Goal: Check status

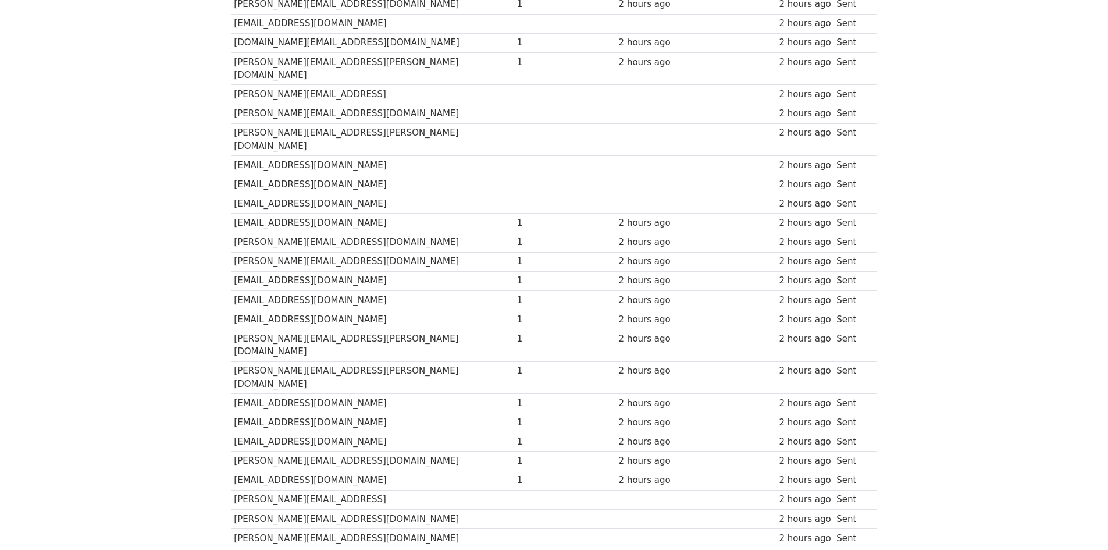
scroll to position [109, 0]
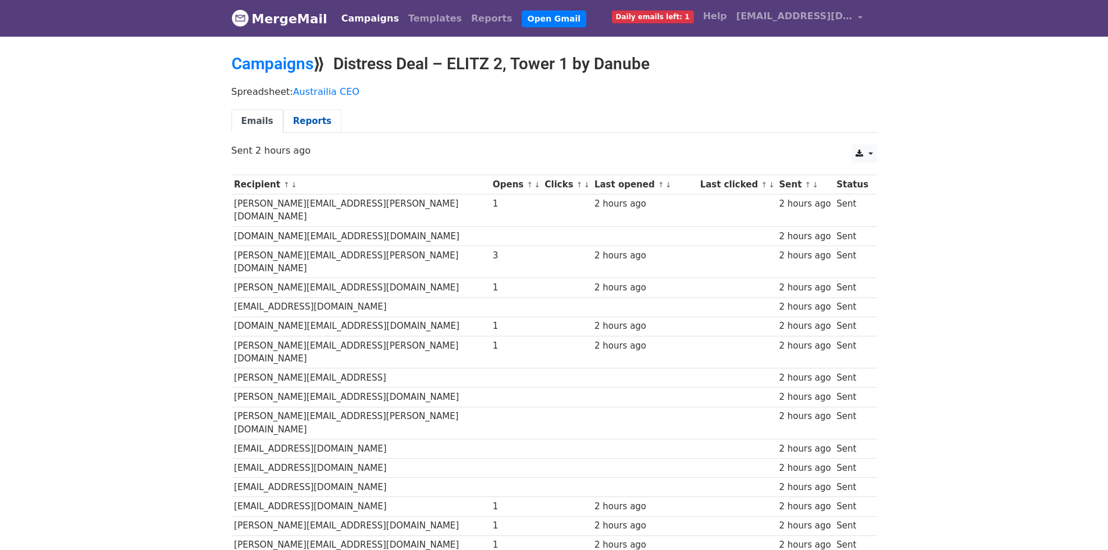
click at [305, 123] on link "Reports" at bounding box center [312, 121] width 58 height 24
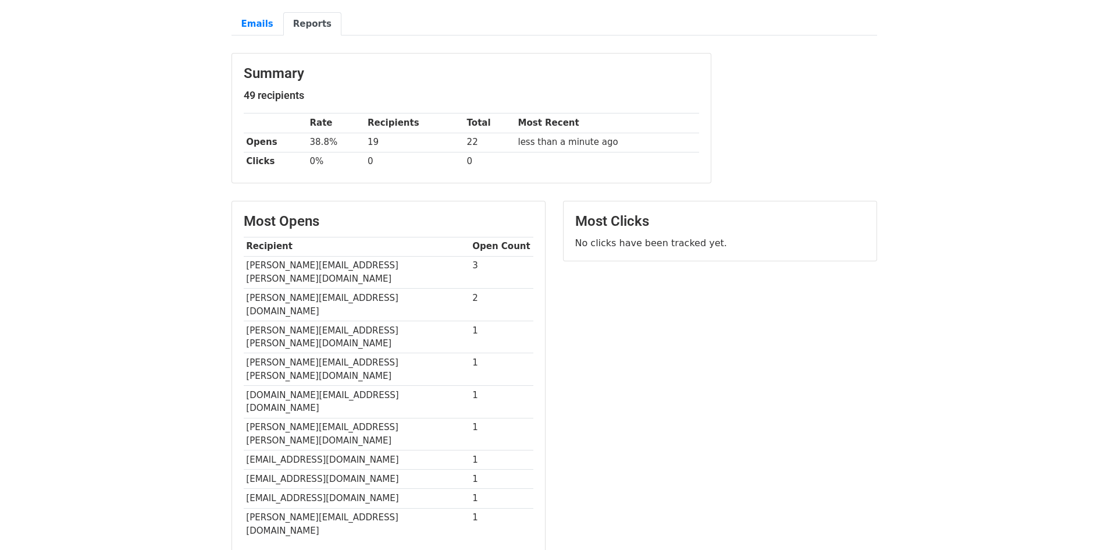
scroll to position [116, 0]
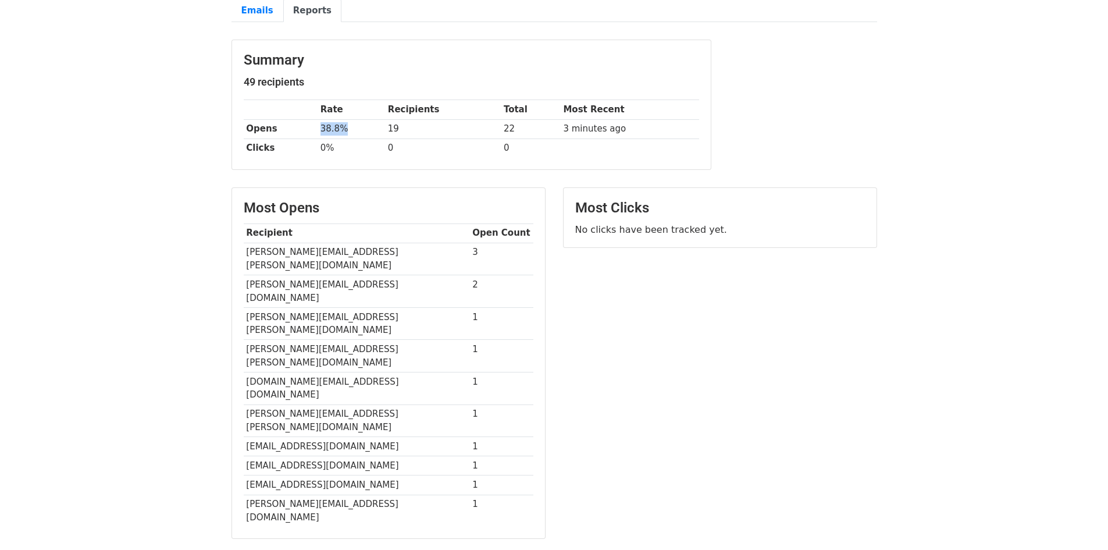
drag, startPoint x: 312, startPoint y: 127, endPoint x: 352, endPoint y: 125, distance: 39.6
click at [352, 125] on tr "Opens 38.8% 19 22 3 minutes ago" at bounding box center [471, 128] width 455 height 19
click at [151, 88] on body "MergeMail Campaigns Templates Reports Open Gmail Daily emails left: 1 Help faha…" at bounding box center [554, 282] width 1108 height 785
